Goal: Find specific page/section: Find specific page/section

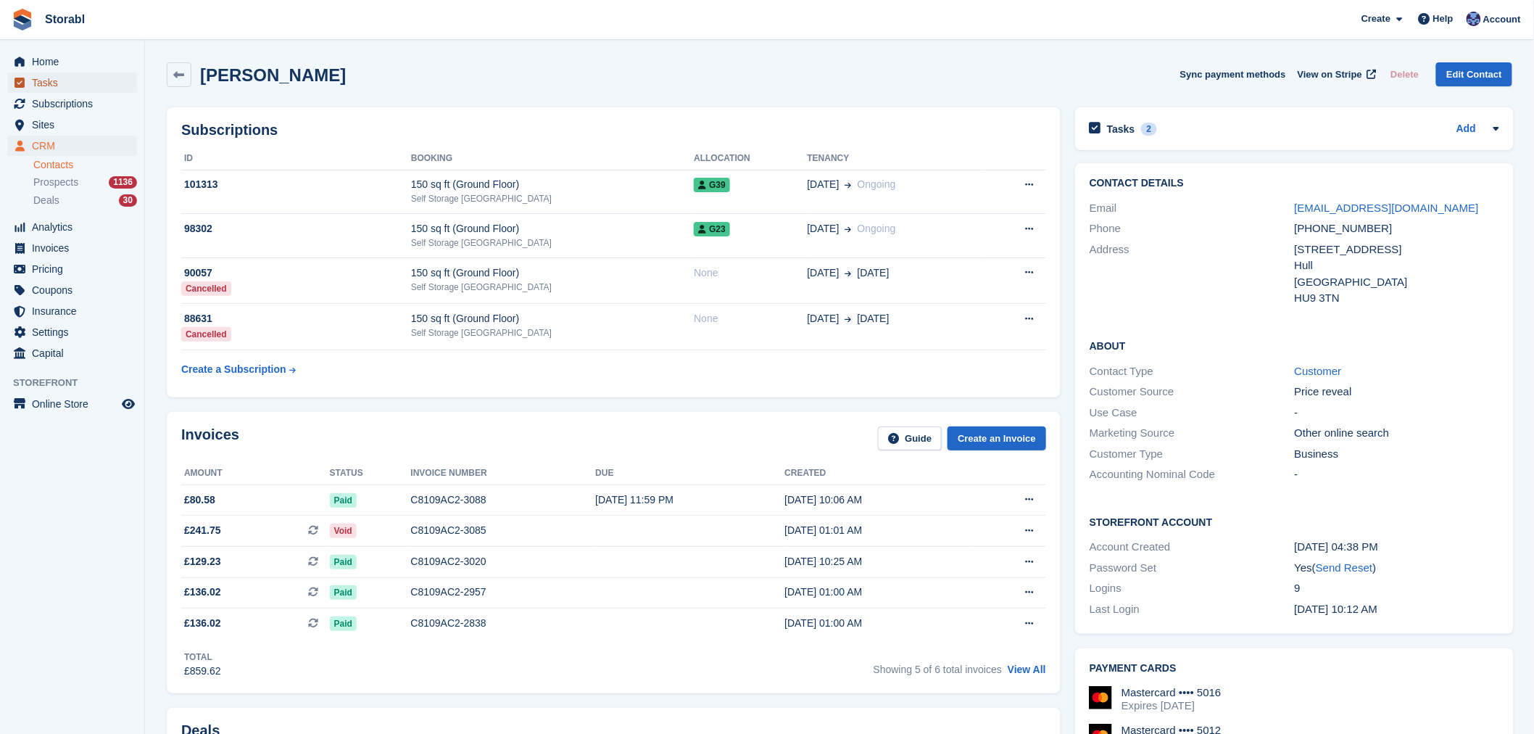
click at [46, 88] on span "Tasks" at bounding box center [75, 83] width 87 height 20
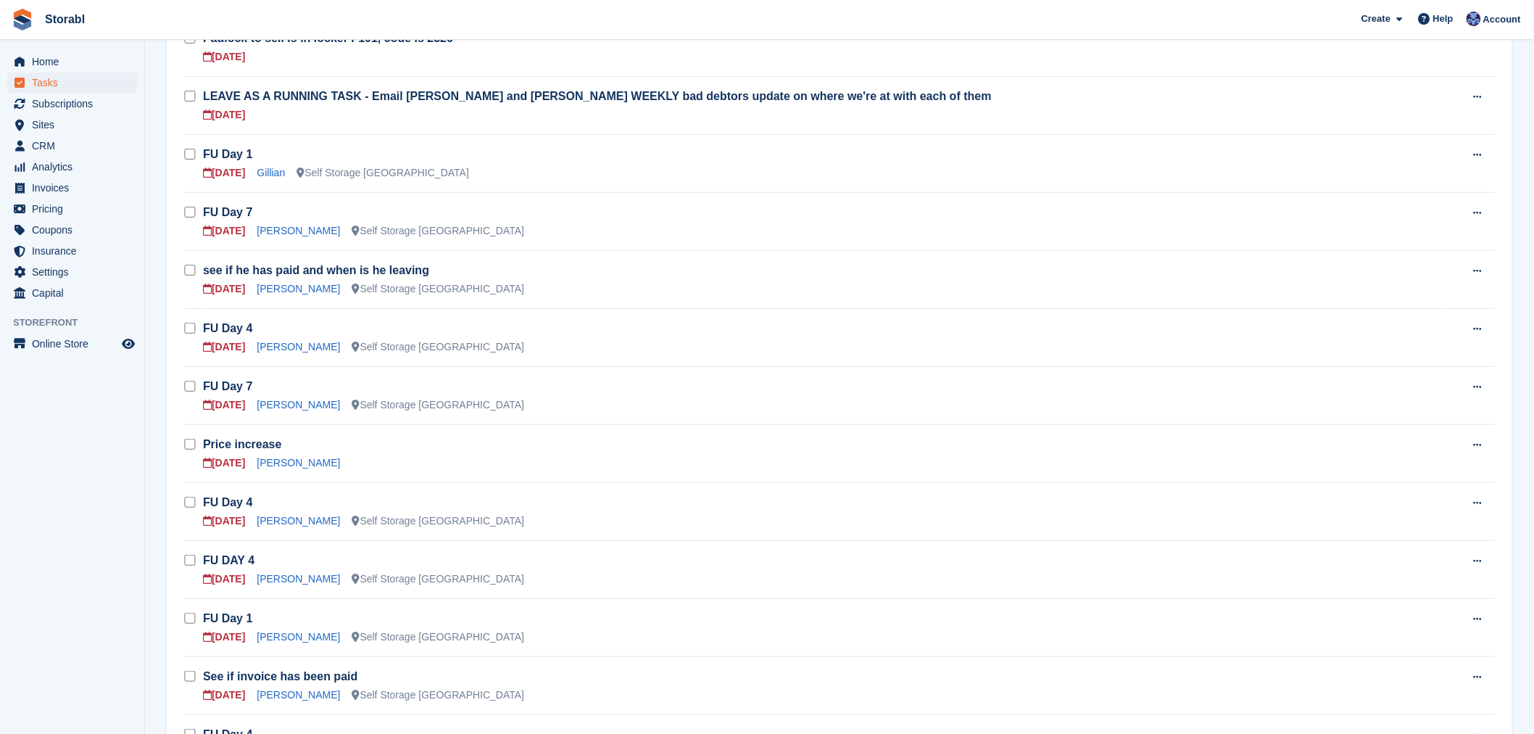
scroll to position [161, 0]
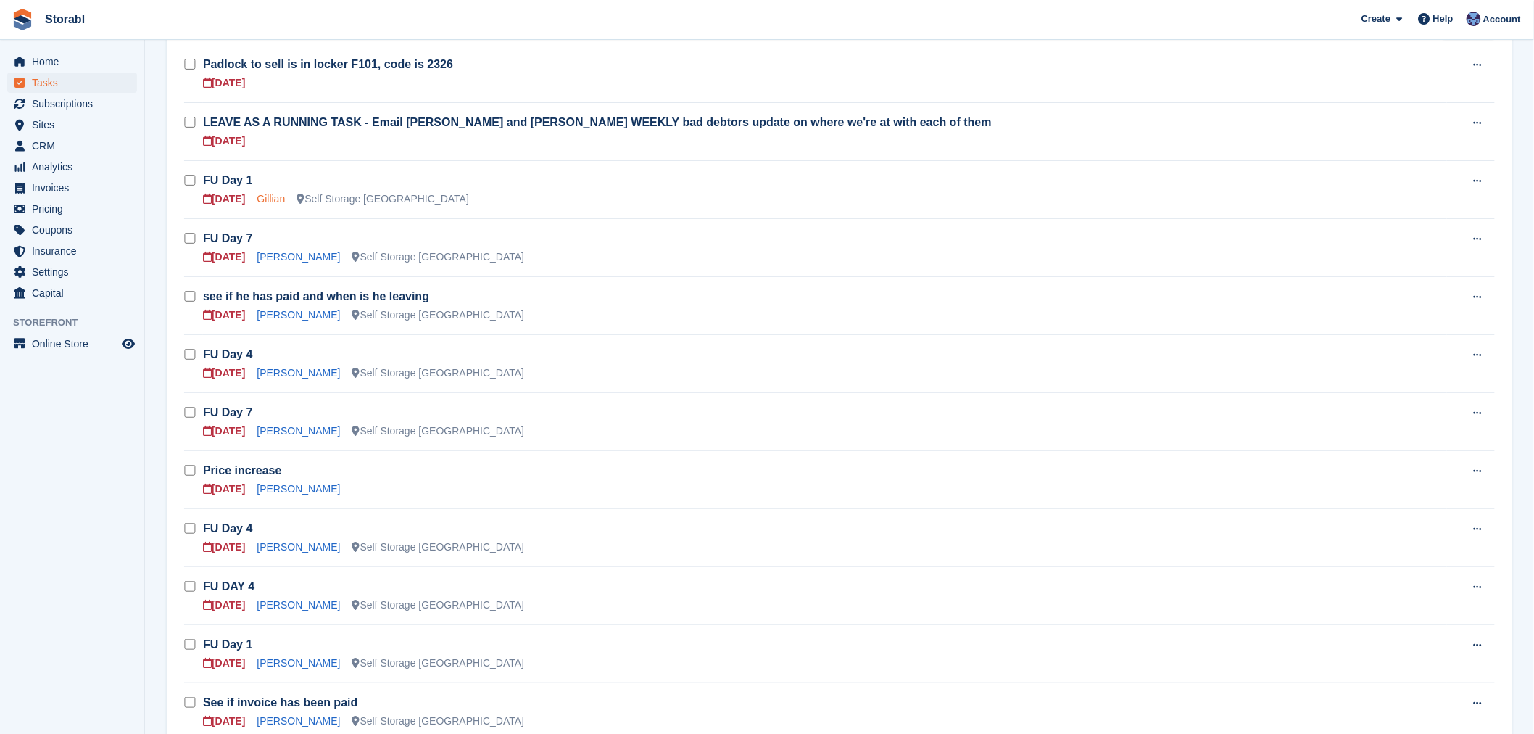
click at [273, 199] on link "Gillian" at bounding box center [271, 199] width 28 height 12
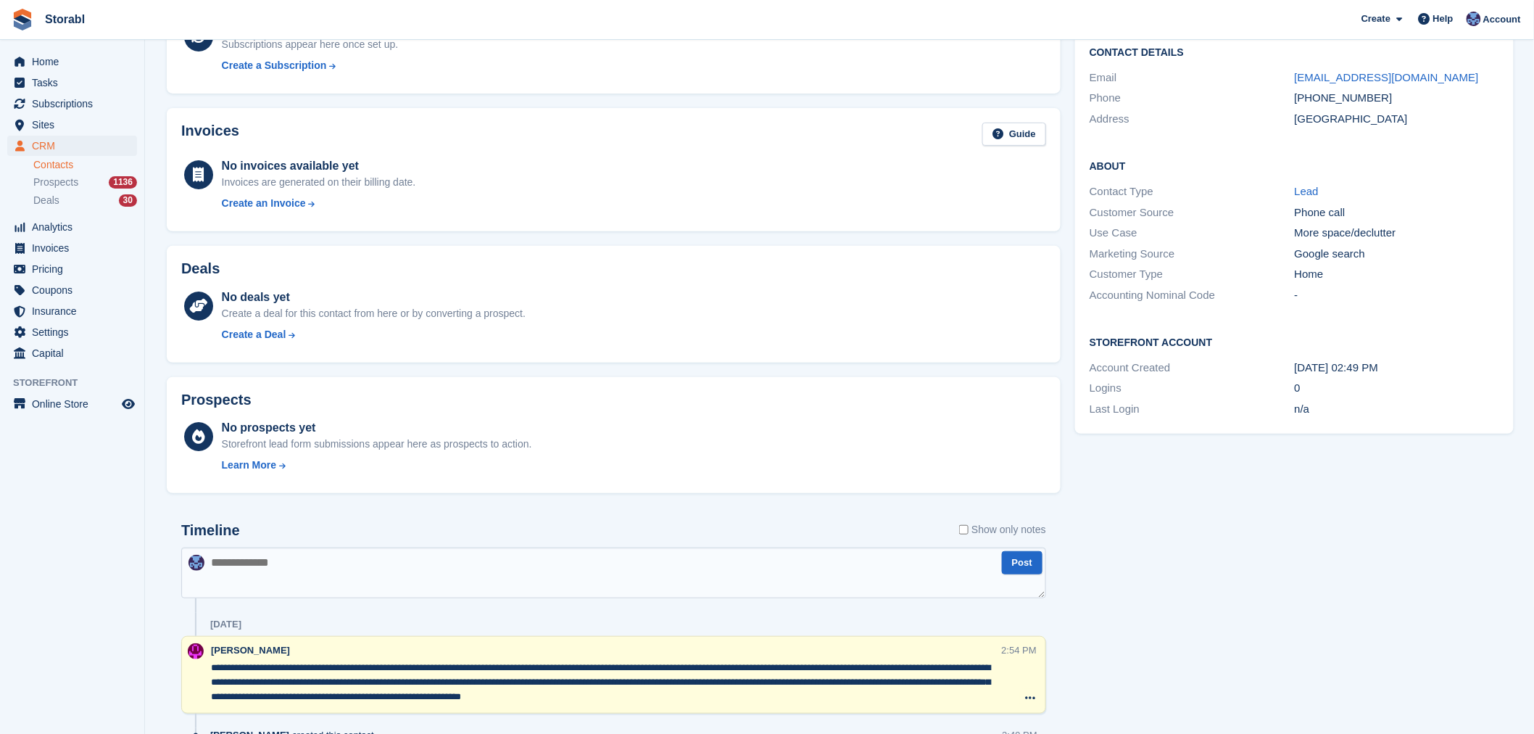
scroll to position [201, 0]
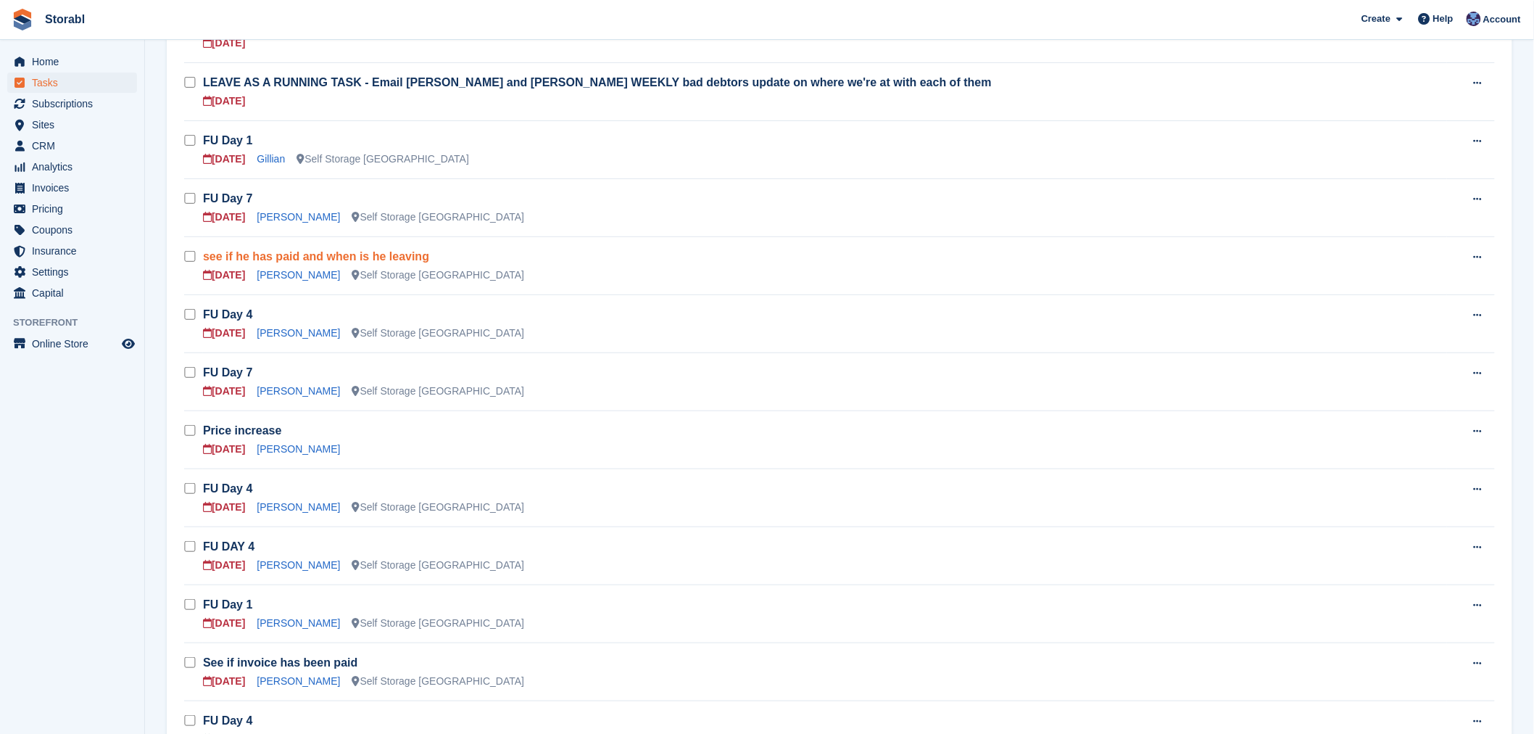
scroll to position [161, 0]
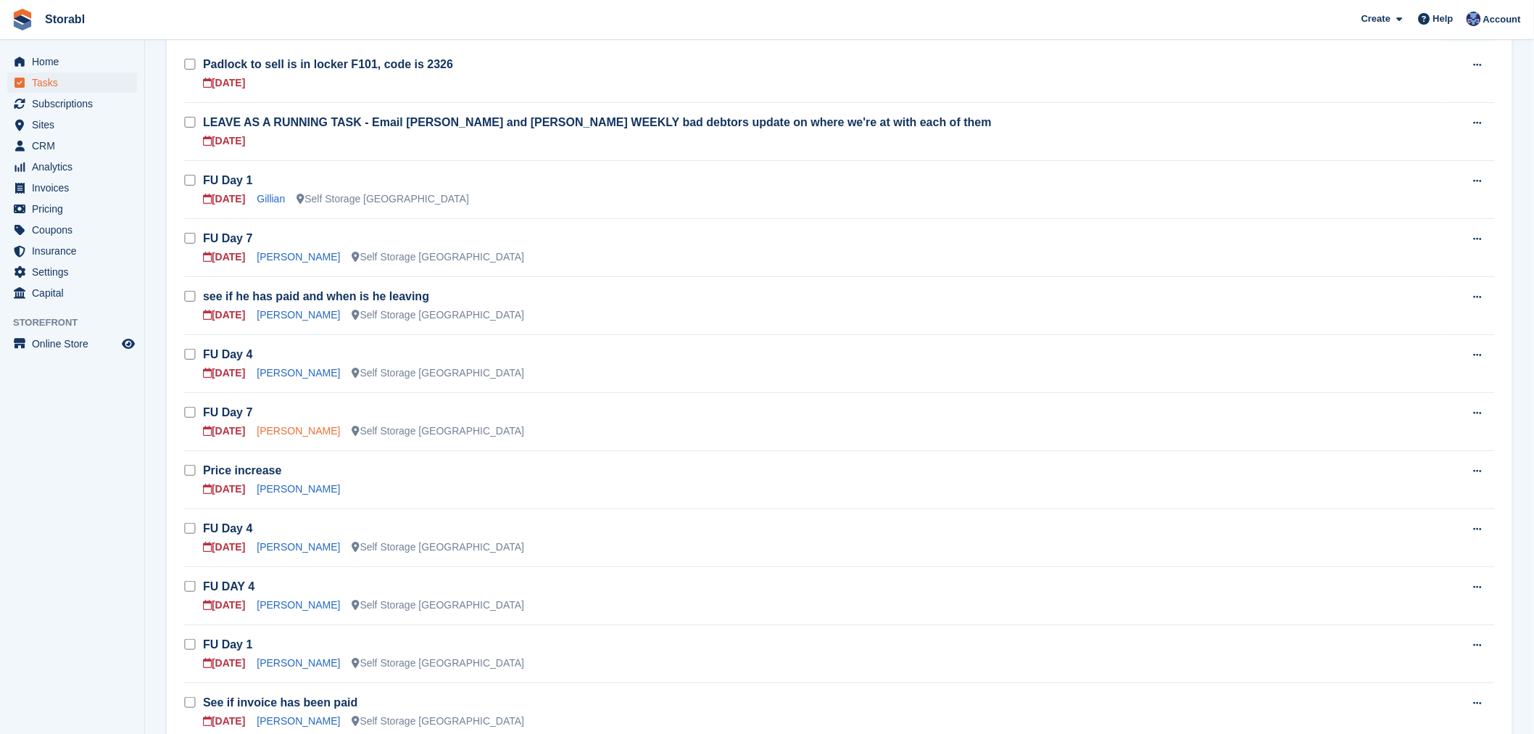
click at [292, 429] on link "[PERSON_NAME]" at bounding box center [298, 431] width 83 height 12
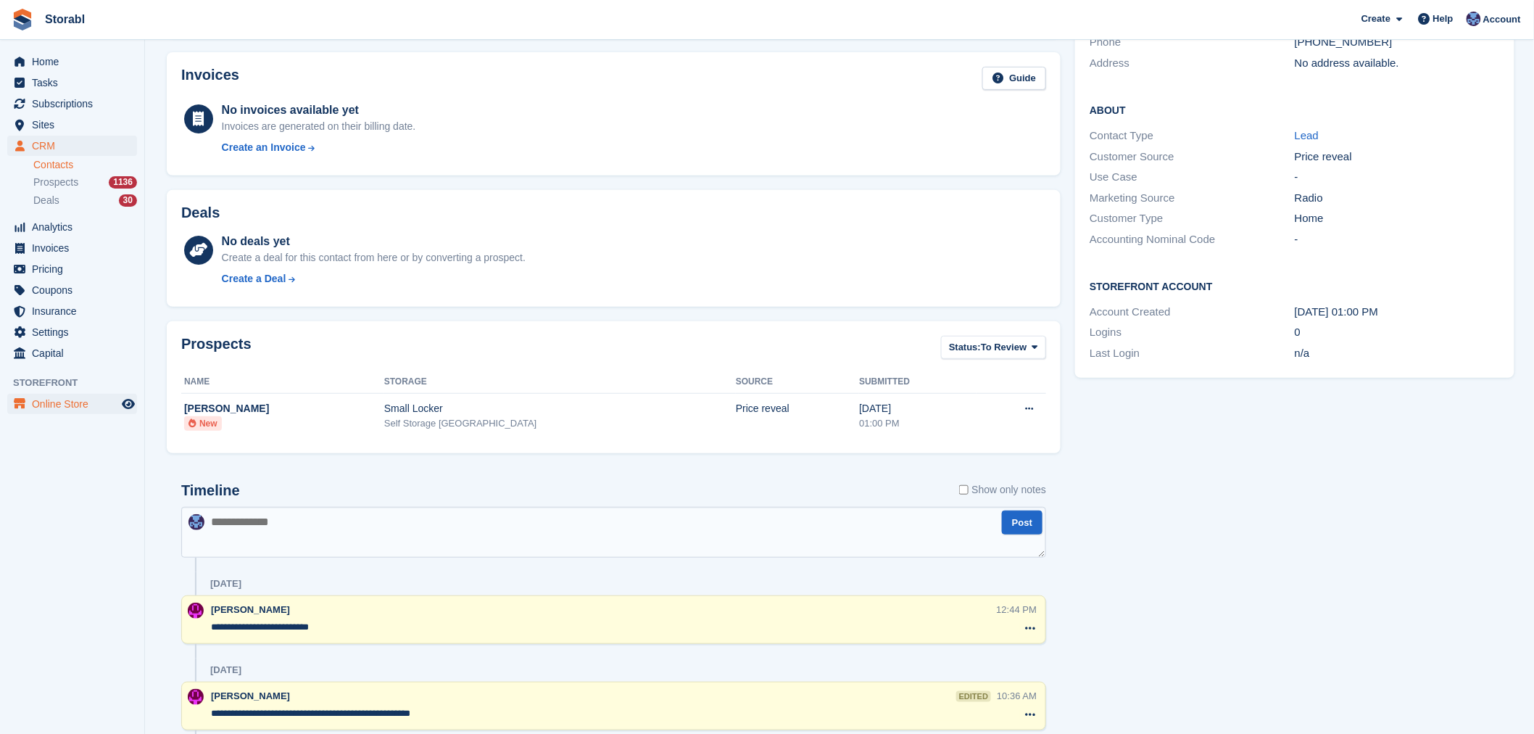
scroll to position [155, 0]
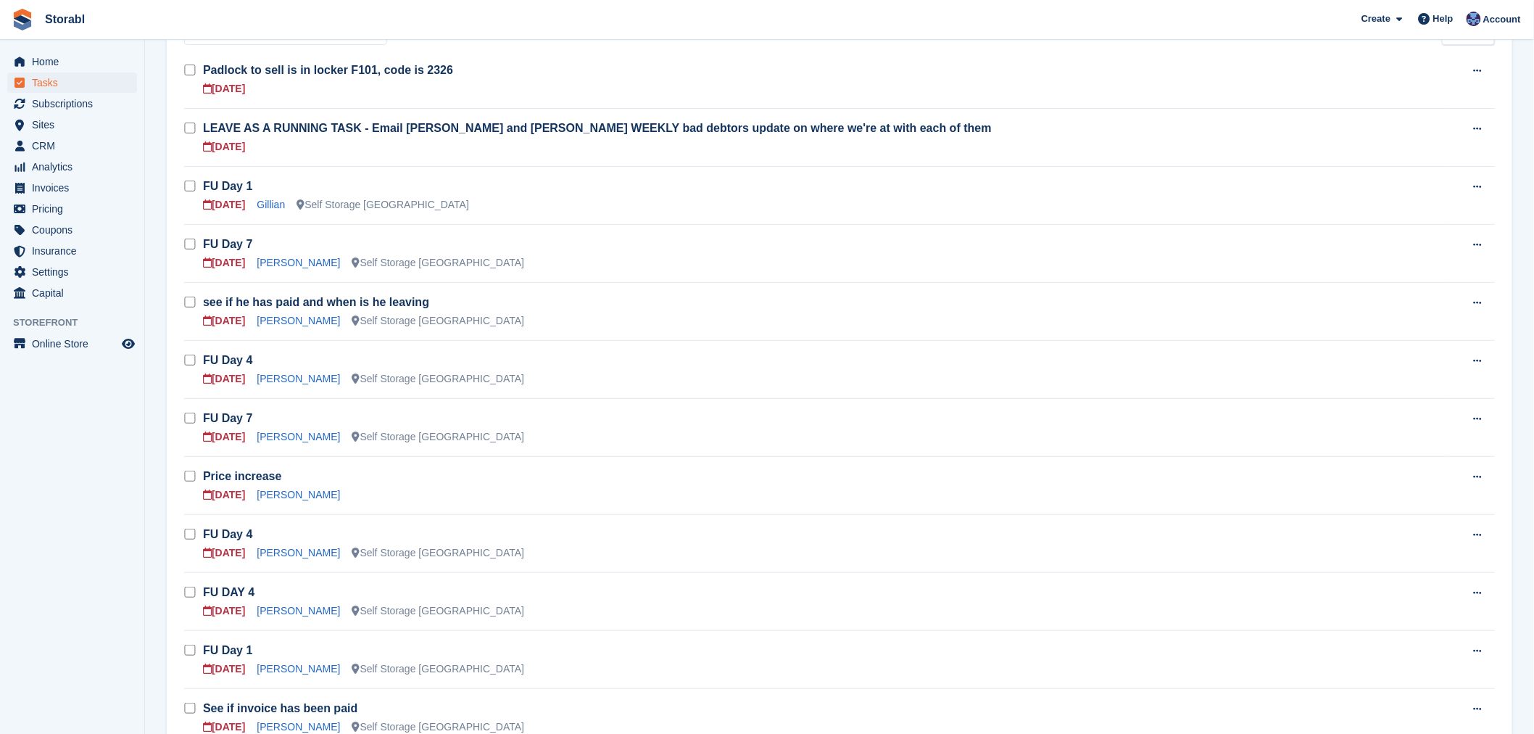
scroll to position [161, 0]
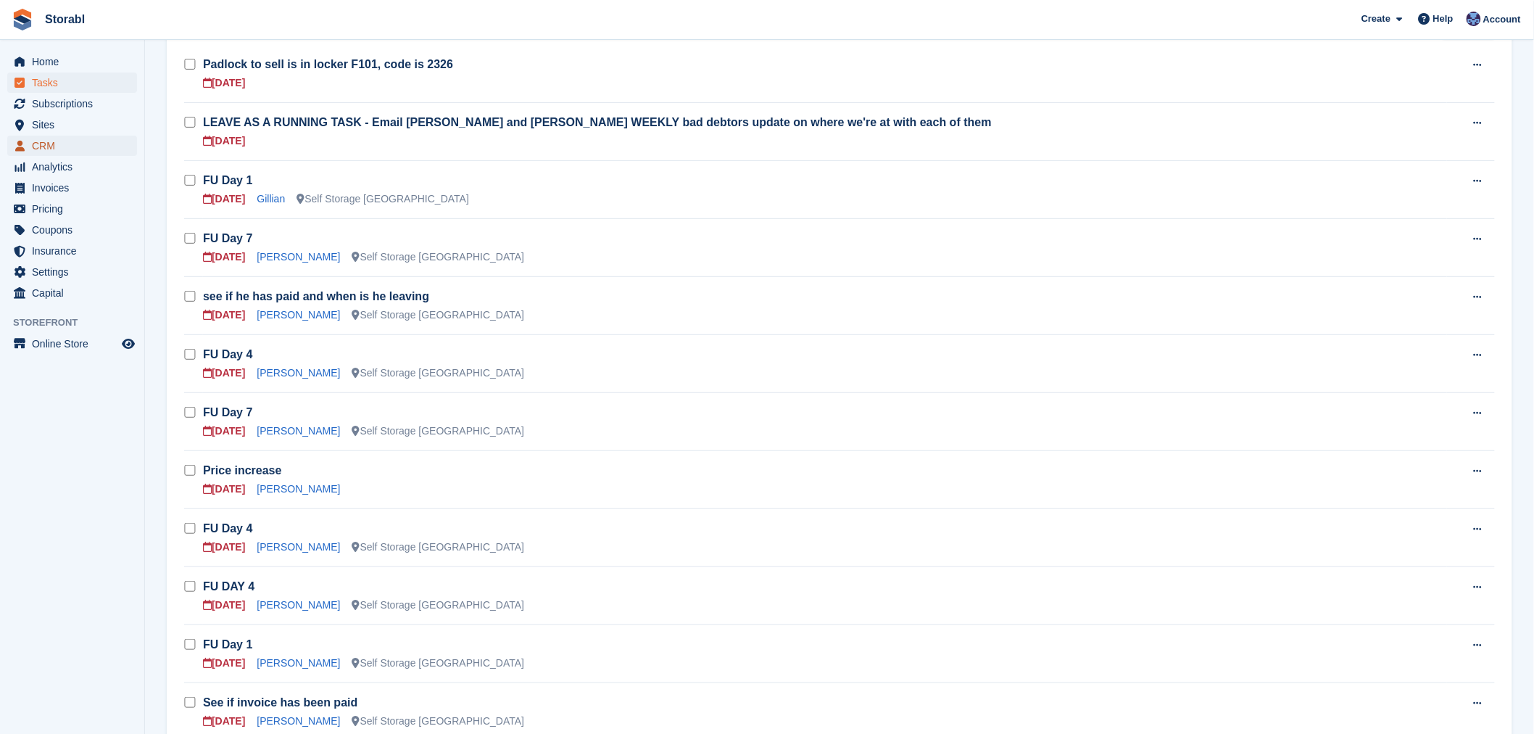
drag, startPoint x: 67, startPoint y: 148, endPoint x: 134, endPoint y: 148, distance: 67.4
click at [67, 148] on span "CRM" at bounding box center [75, 146] width 87 height 20
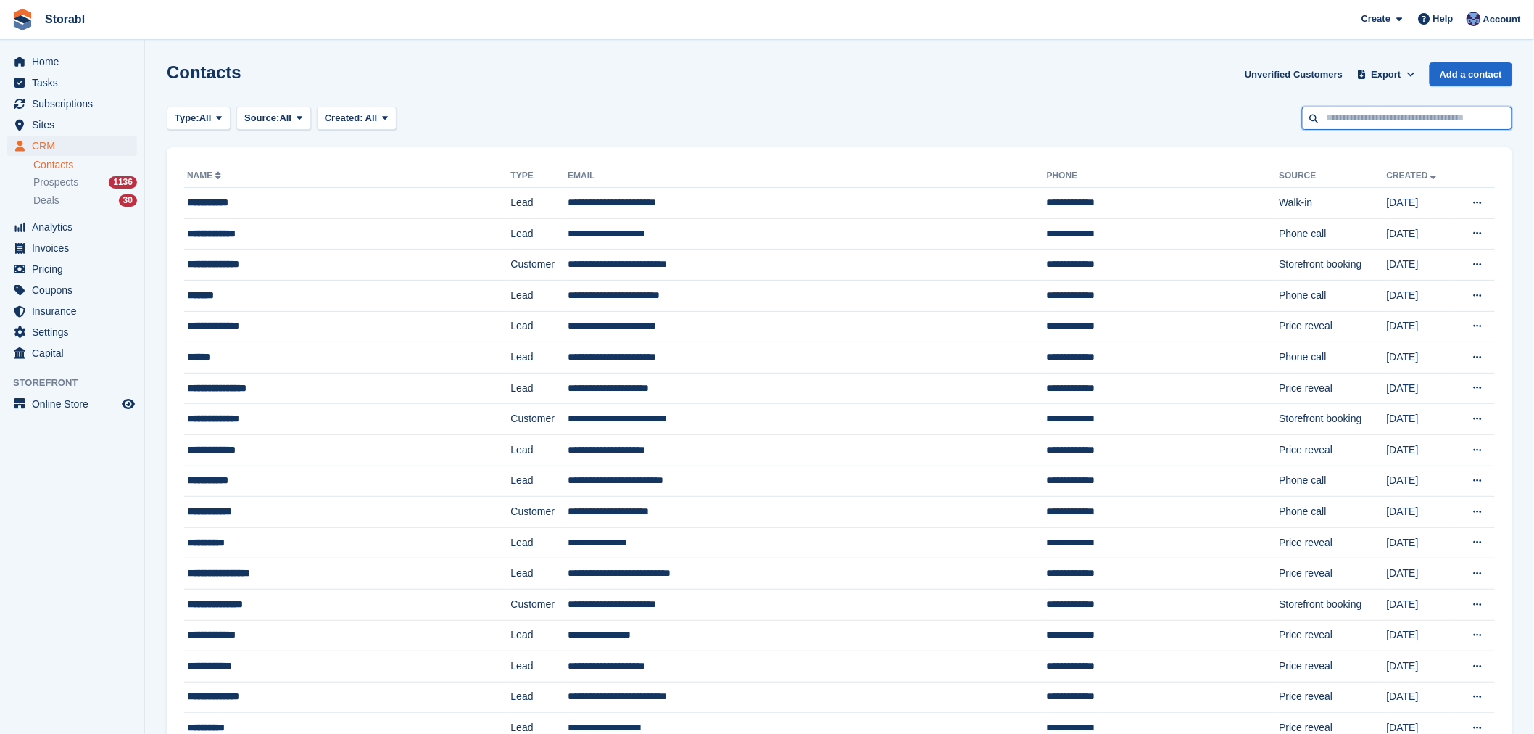
click at [1383, 114] on input "text" at bounding box center [1407, 119] width 210 height 24
type input "****"
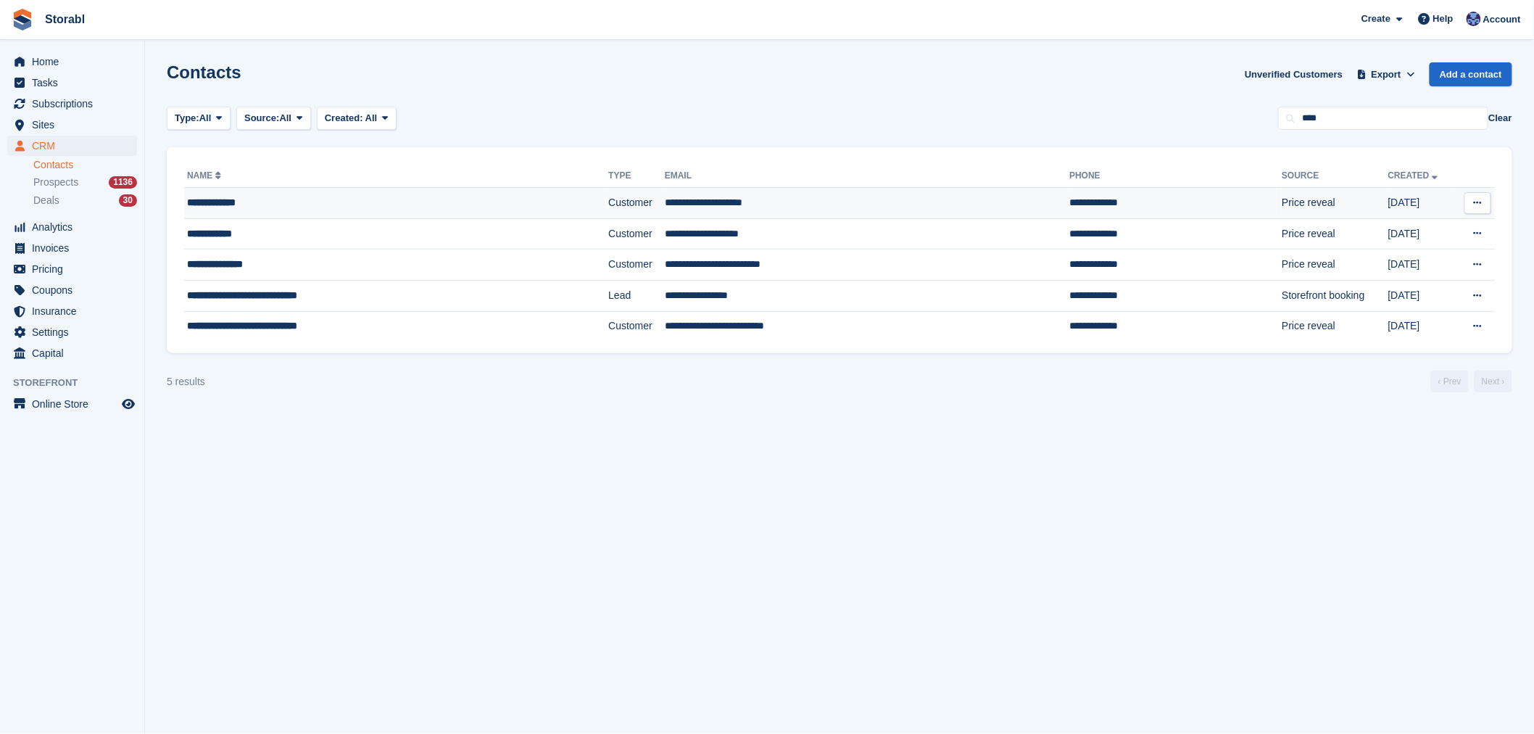
click at [608, 199] on td "Customer" at bounding box center [636, 203] width 57 height 31
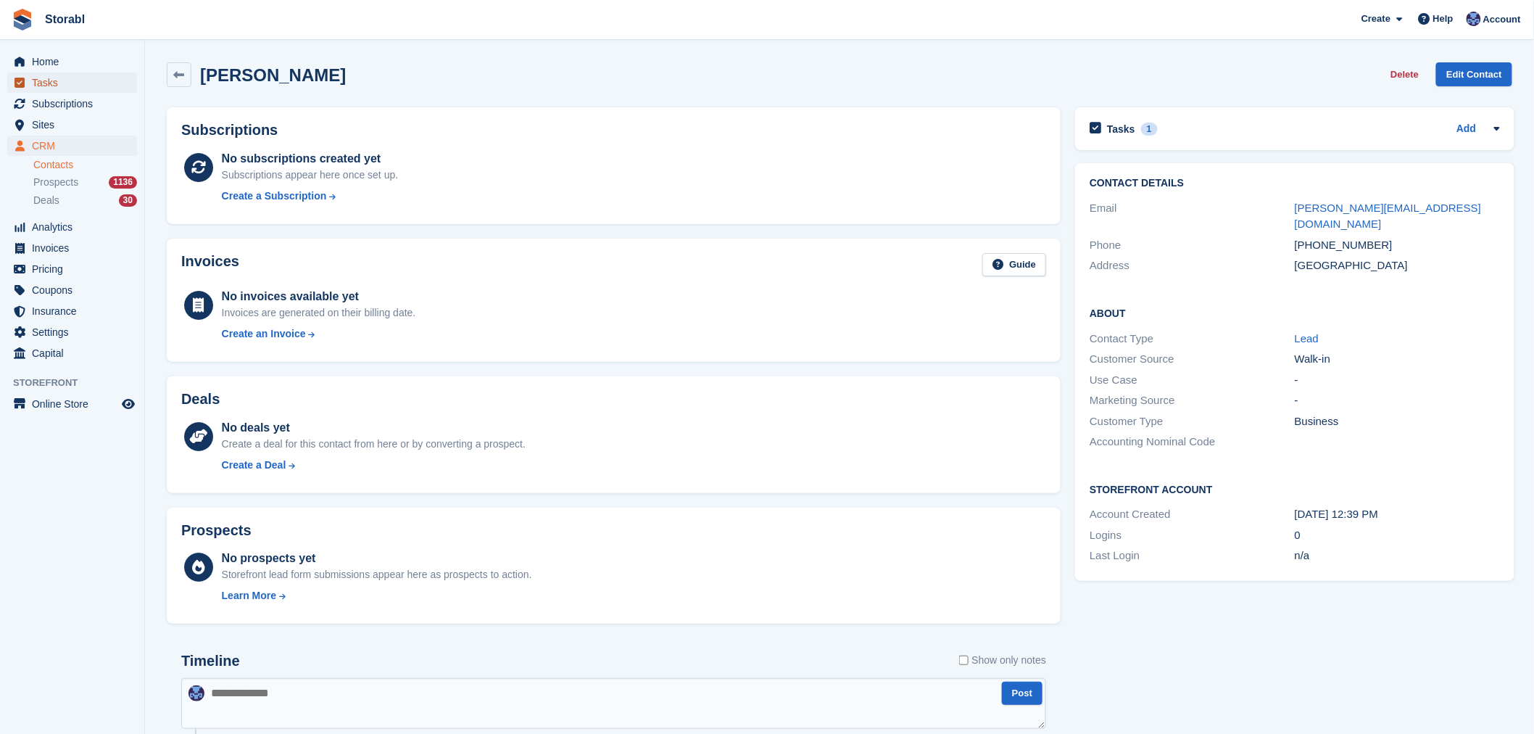
click at [52, 82] on span "Tasks" at bounding box center [75, 83] width 87 height 20
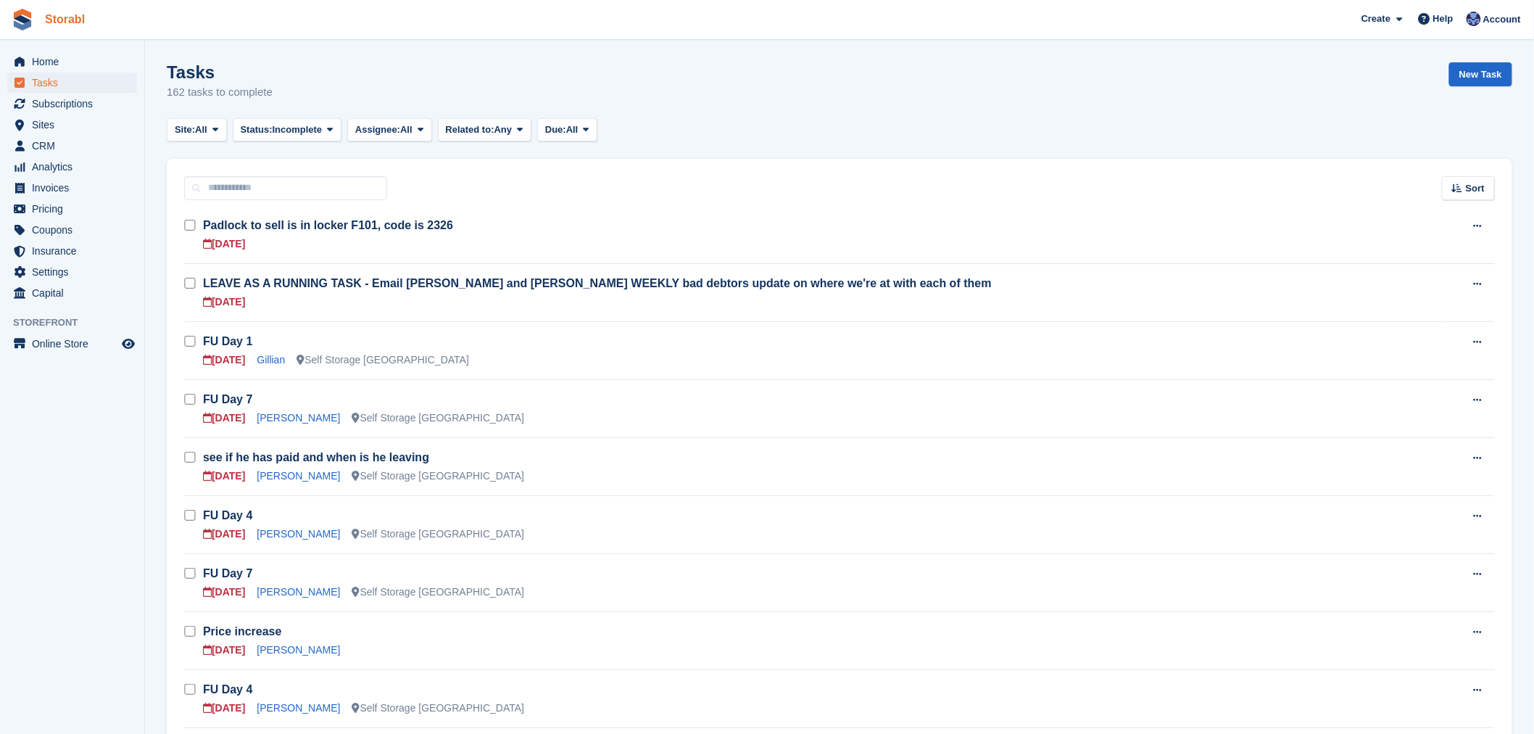
click at [67, 18] on link "Storabl" at bounding box center [64, 19] width 51 height 24
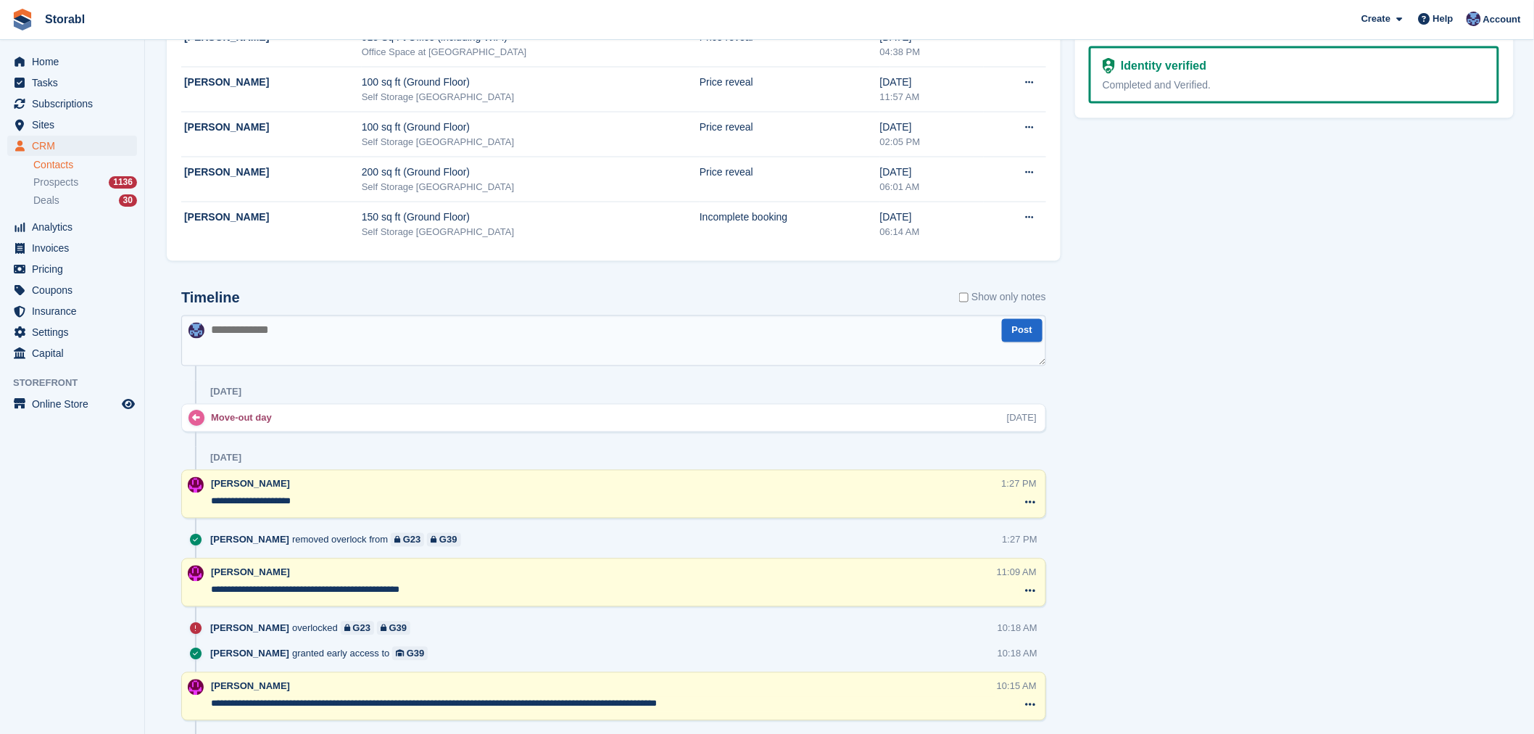
scroll to position [967, 0]
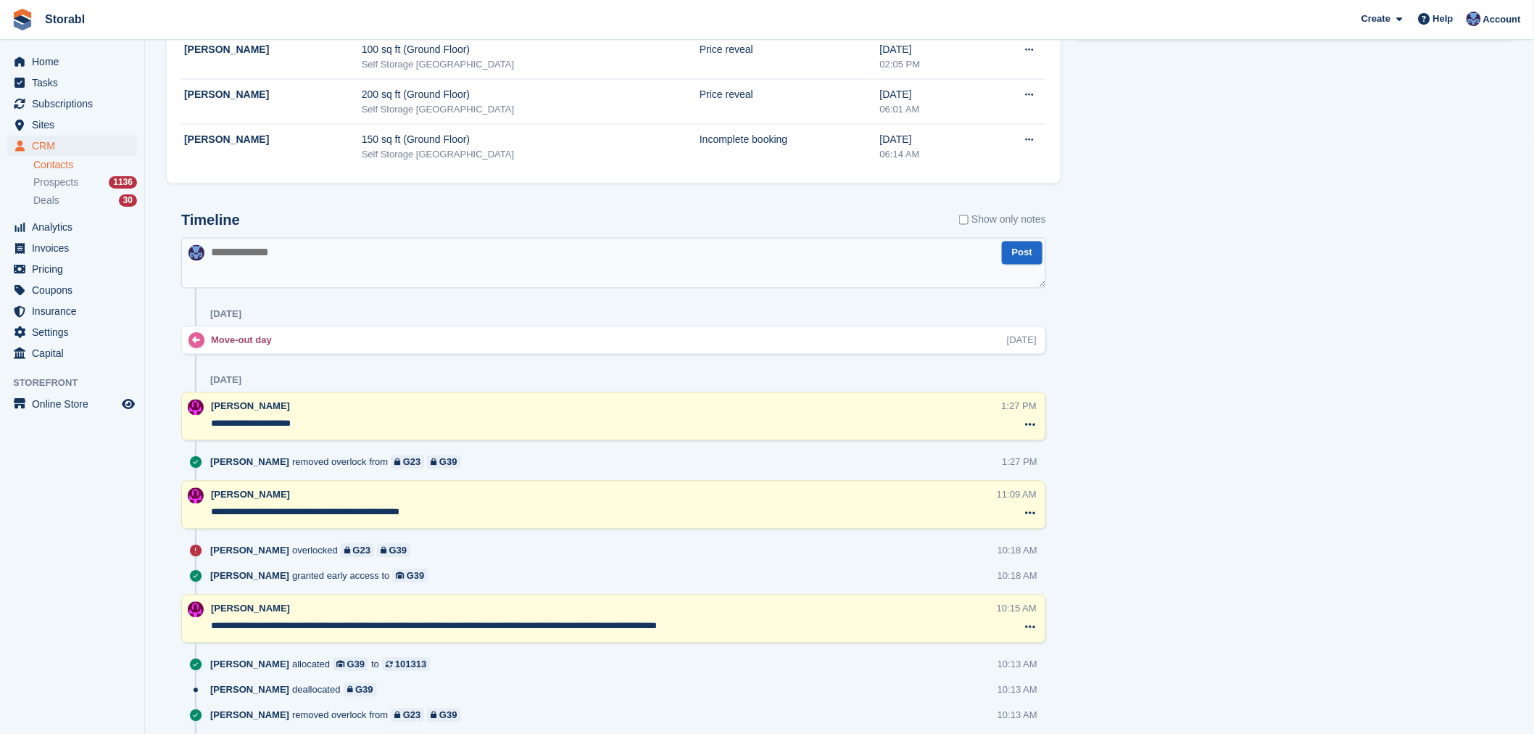
click at [387, 274] on textarea at bounding box center [613, 263] width 865 height 51
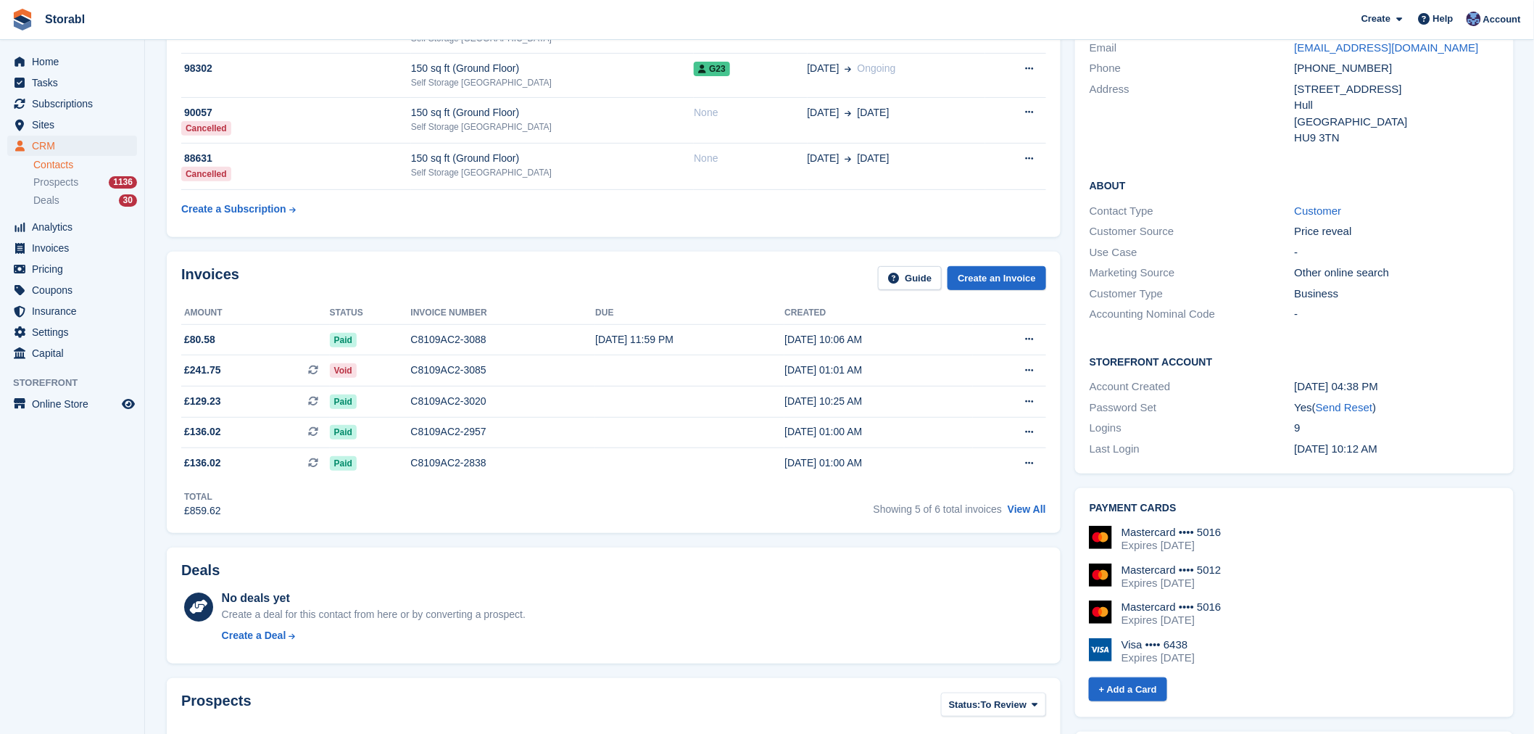
scroll to position [0, 0]
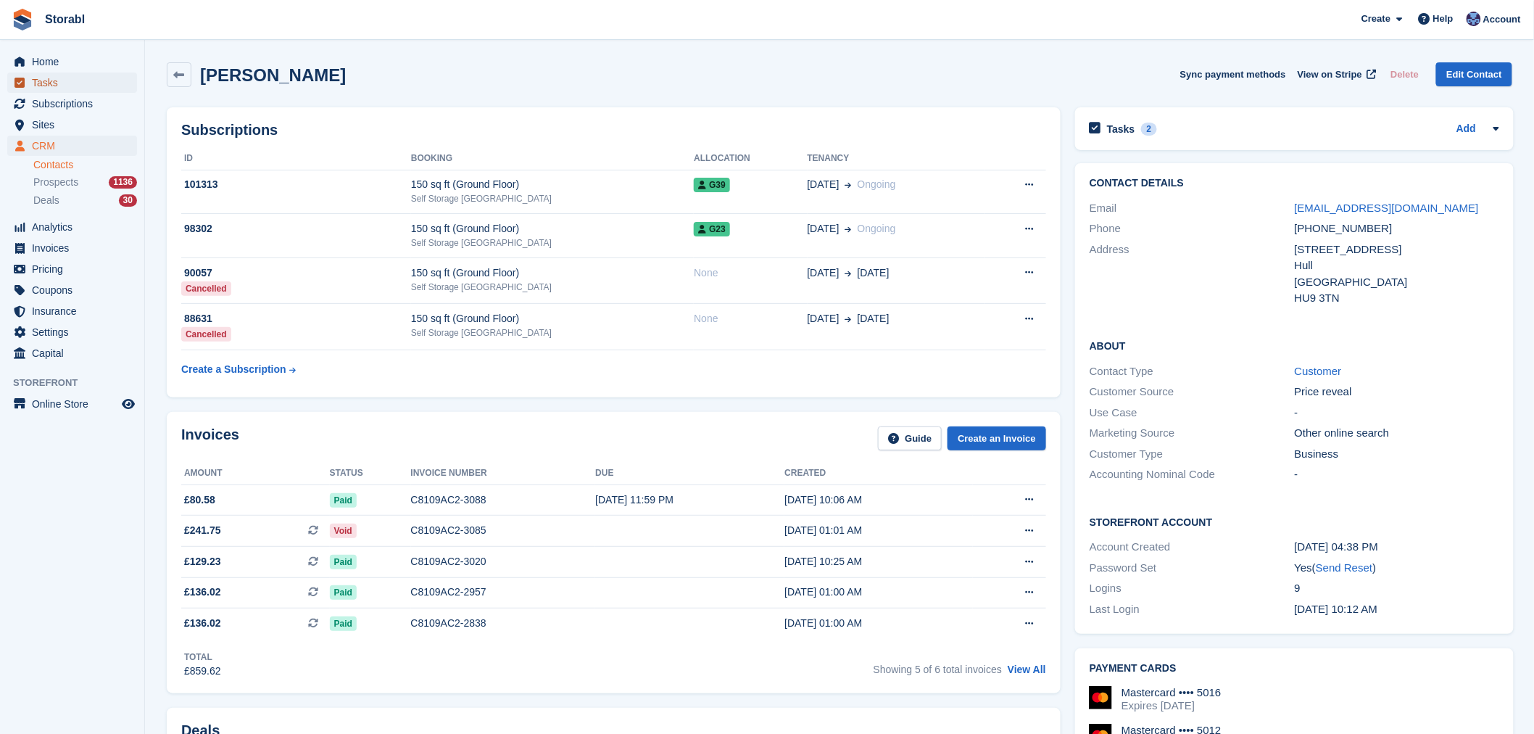
click at [70, 90] on span "Tasks" at bounding box center [75, 83] width 87 height 20
